Goal: Navigation & Orientation: Understand site structure

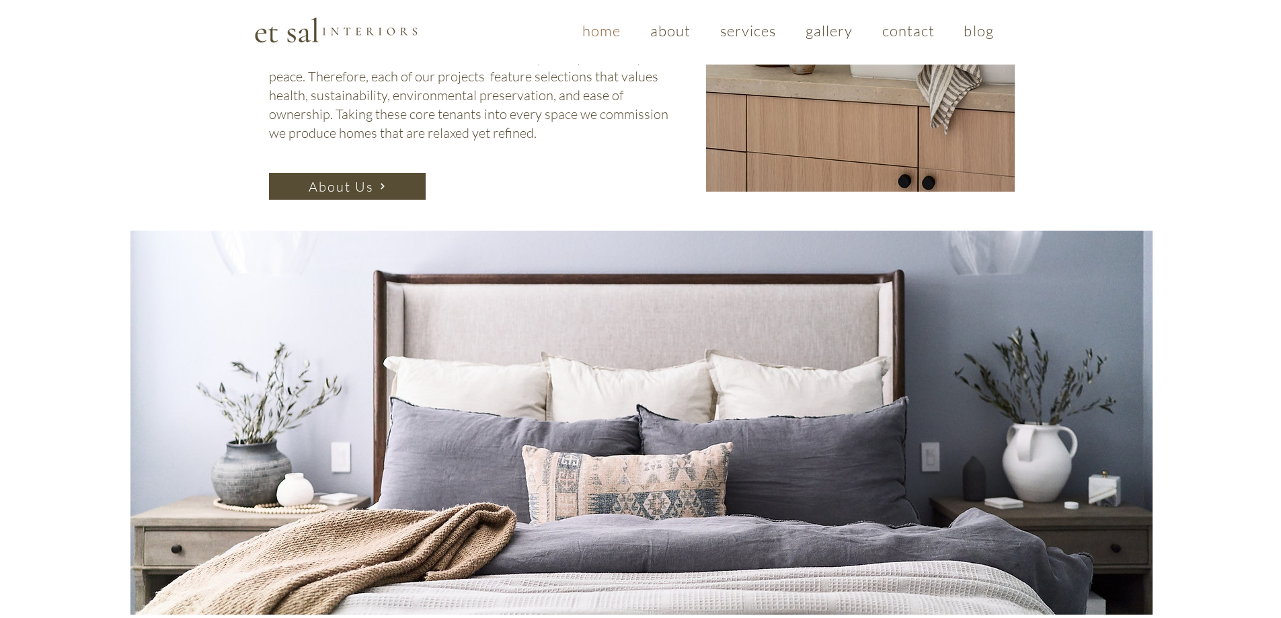
scroll to position [740, 0]
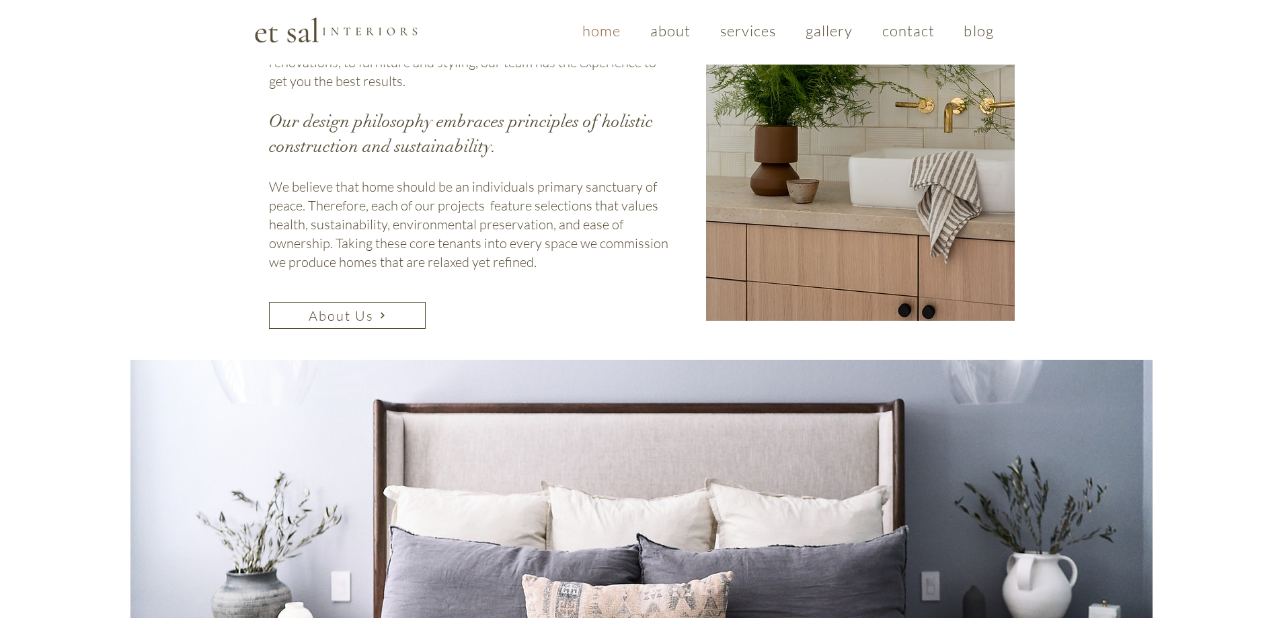
click at [366, 307] on span "About Us" at bounding box center [341, 315] width 65 height 17
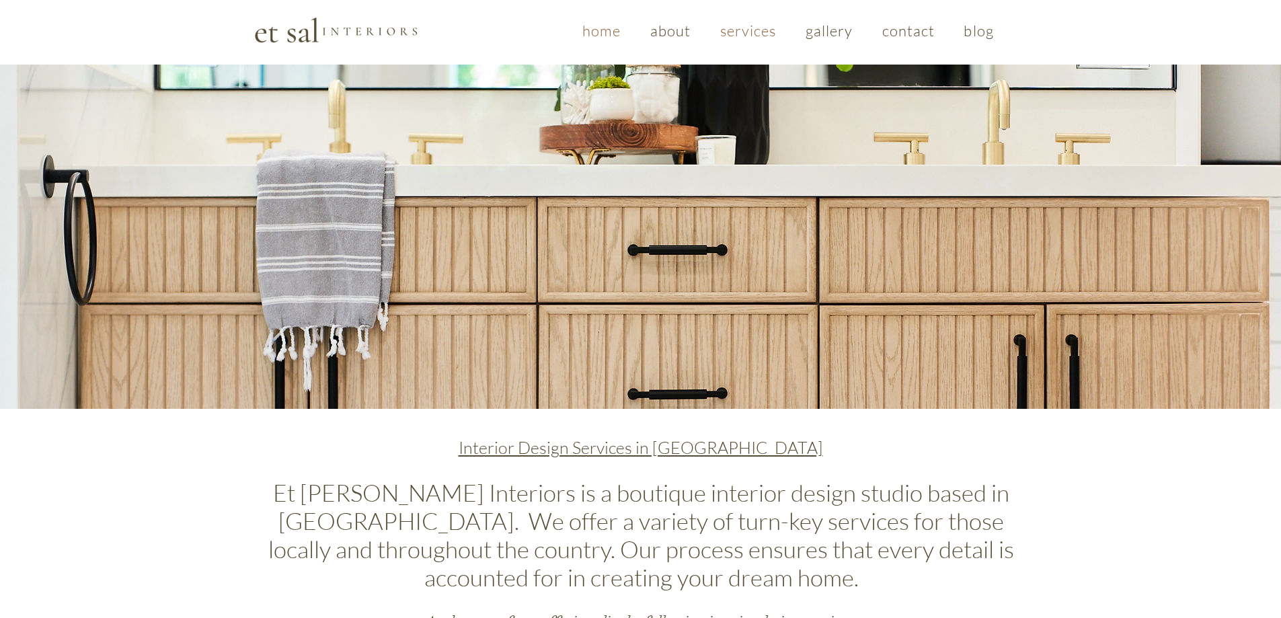
click at [595, 31] on span "home" at bounding box center [601, 31] width 38 height 18
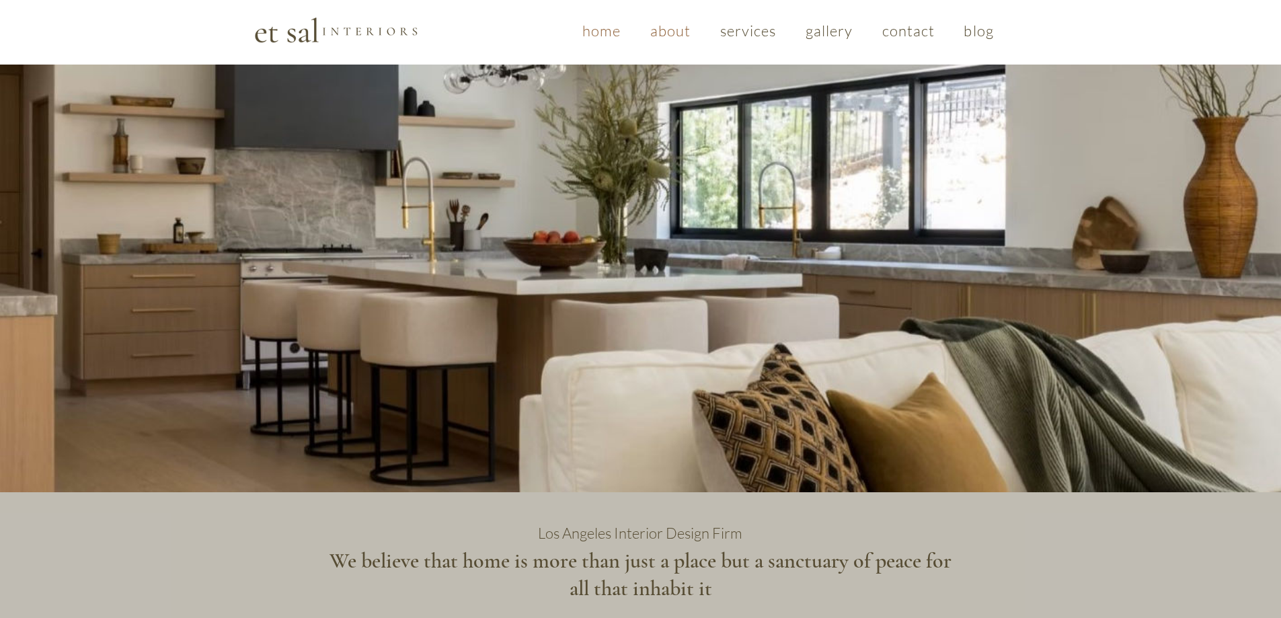
click at [672, 30] on span "about" at bounding box center [670, 31] width 41 height 18
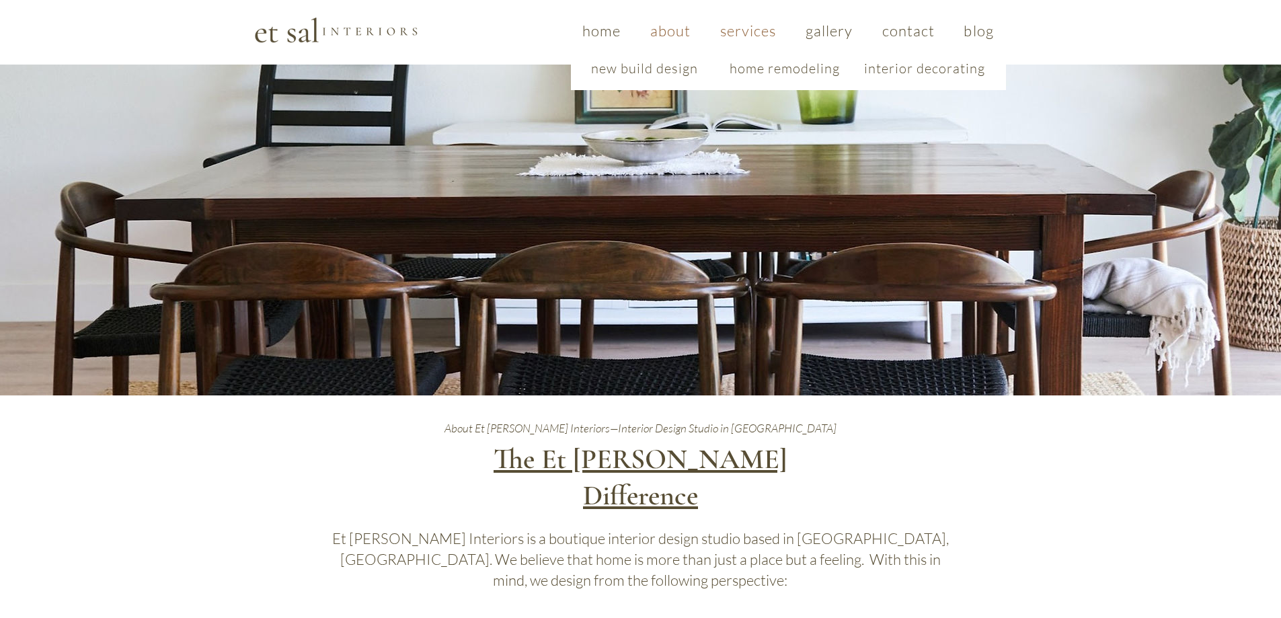
click at [763, 30] on span "services" at bounding box center [748, 31] width 56 height 18
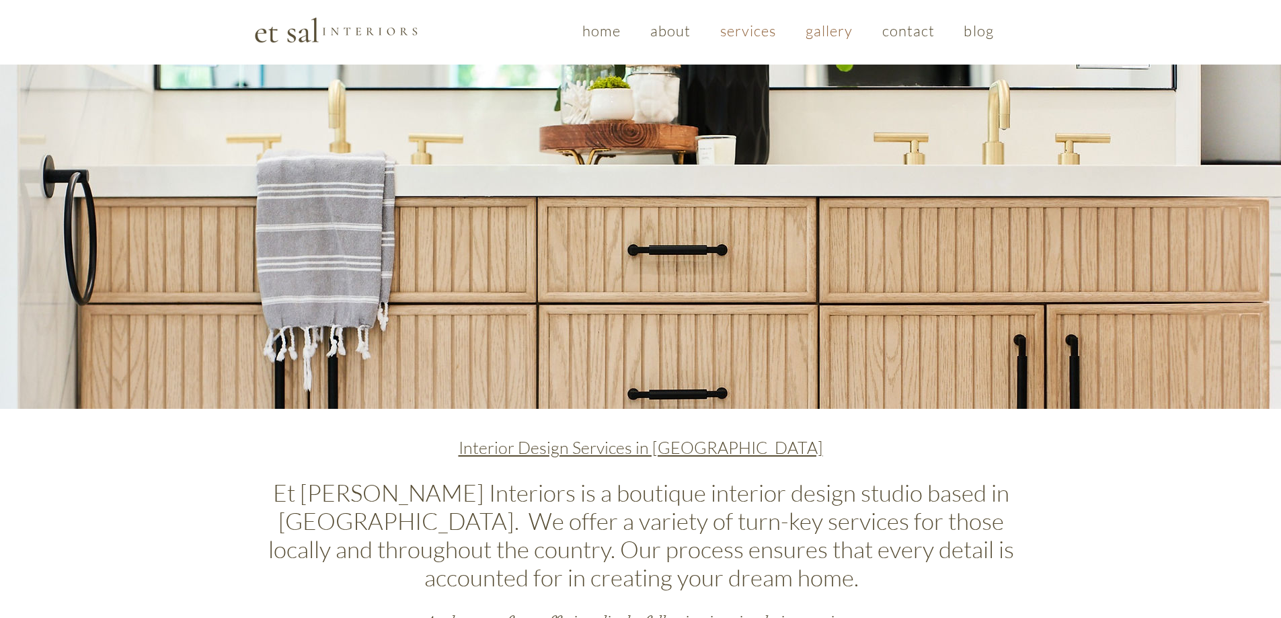
click at [836, 30] on span "gallery" at bounding box center [830, 31] width 48 height 18
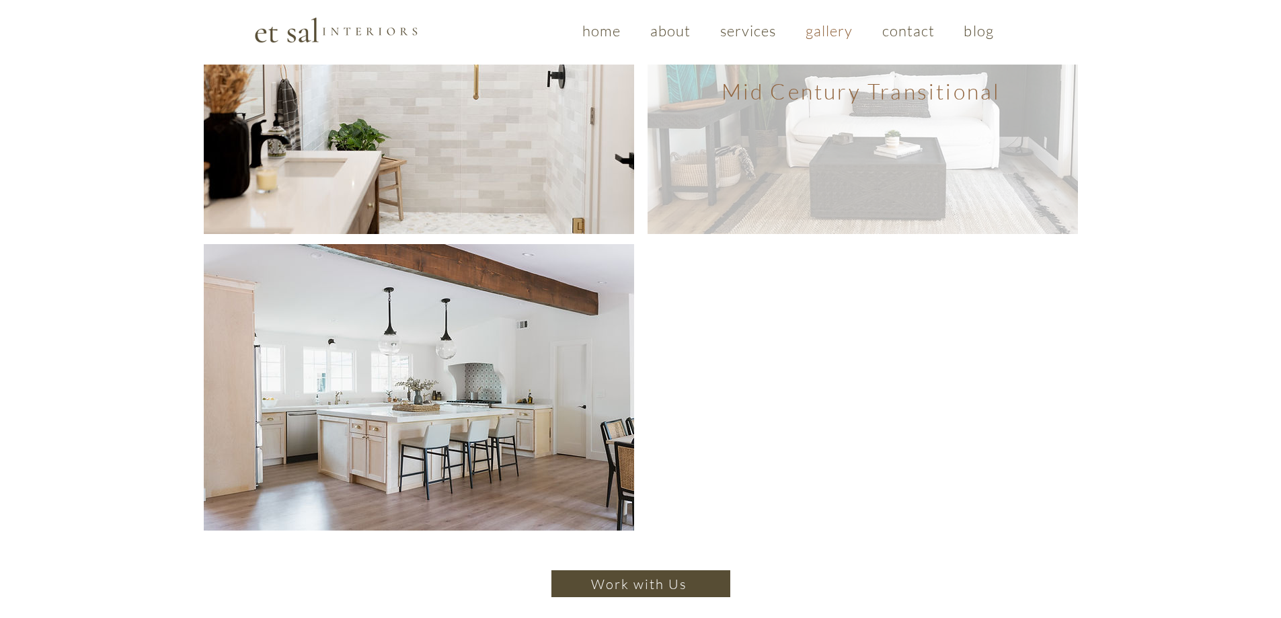
scroll to position [1009, 0]
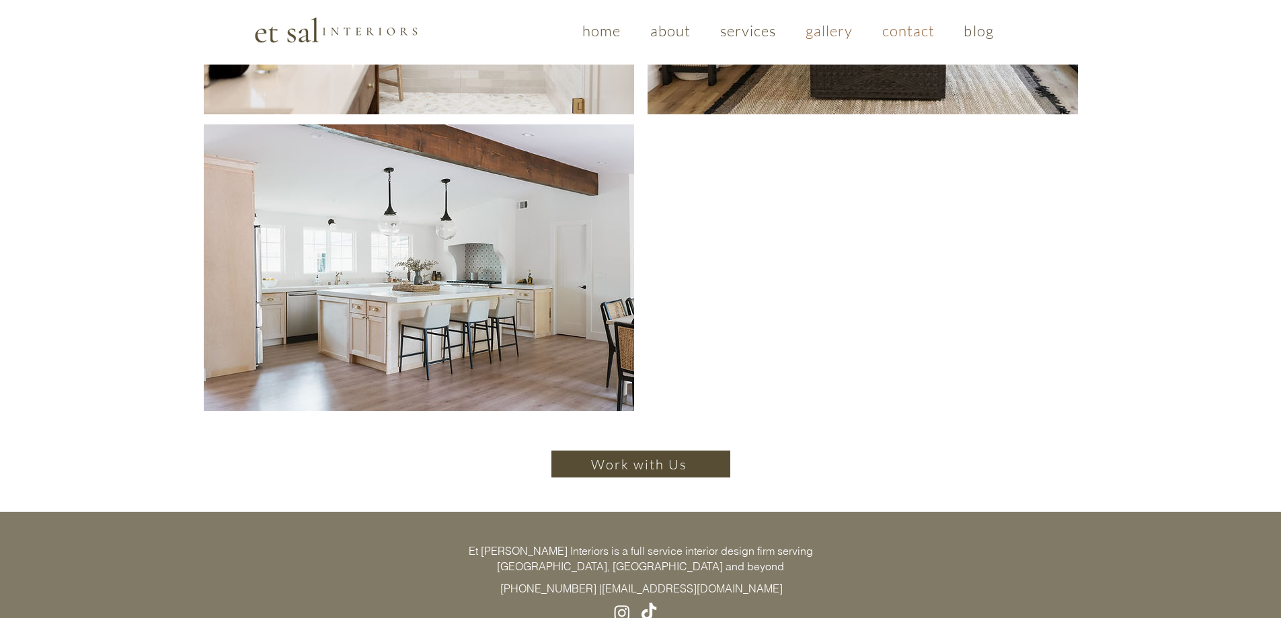
click at [906, 29] on span "contact" at bounding box center [908, 31] width 53 height 18
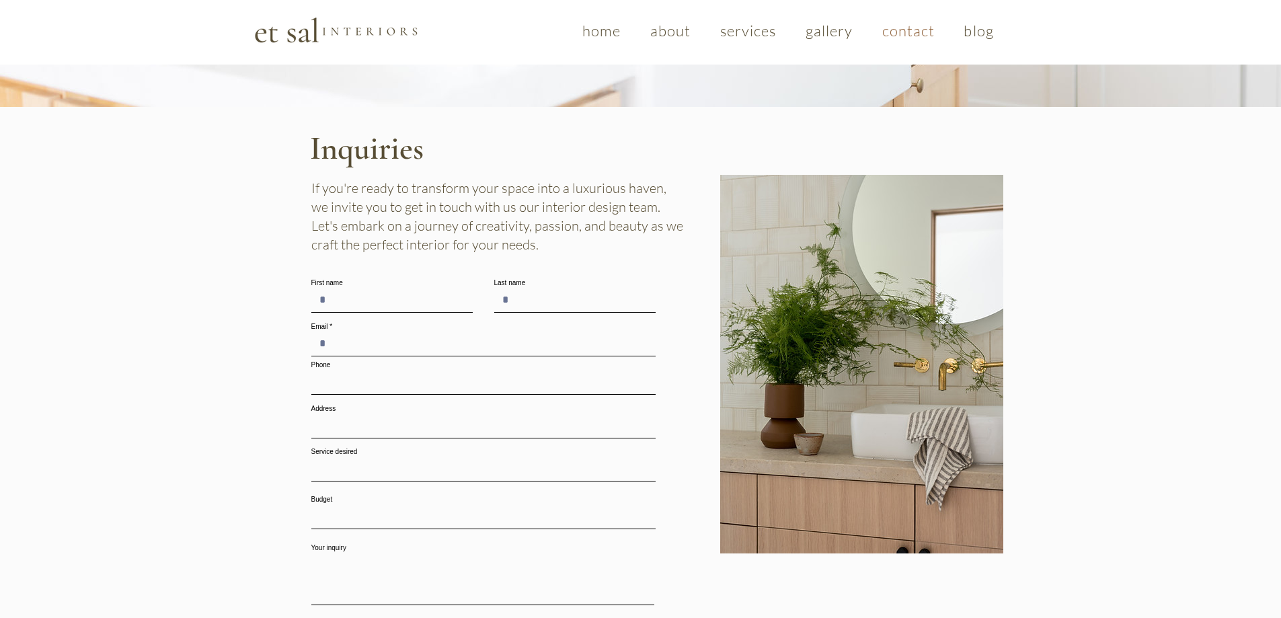
scroll to position [605, 0]
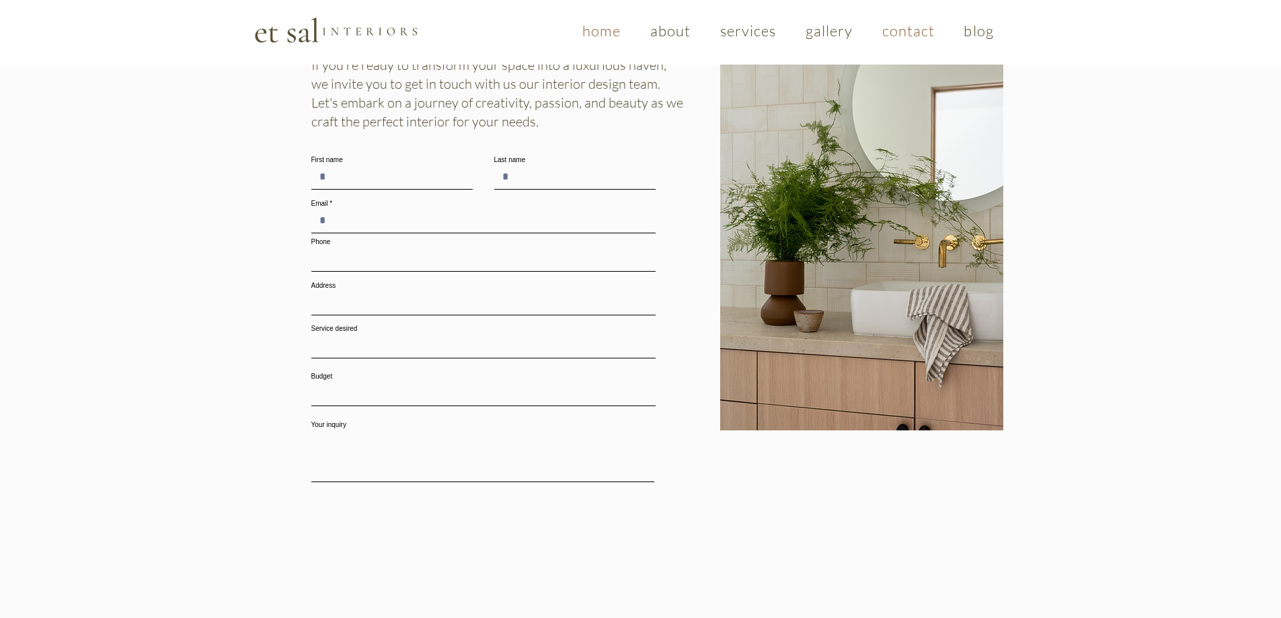
click at [594, 36] on span "home" at bounding box center [601, 31] width 38 height 18
